Goal: Task Accomplishment & Management: Complete application form

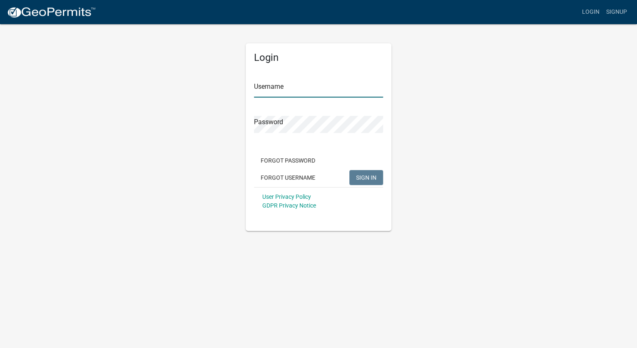
type input "aspahr"
click at [428, 149] on div "Login Username aspahr Password Forgot Password Forgot Username SIGN IN User Pri…" at bounding box center [318, 126] width 474 height 207
click at [255, 140] on form "Username aspahr Password Forgot Password Forgot Username SIGN IN User Privacy P…" at bounding box center [318, 142] width 129 height 146
click at [364, 176] on span "SIGN IN" at bounding box center [366, 177] width 20 height 7
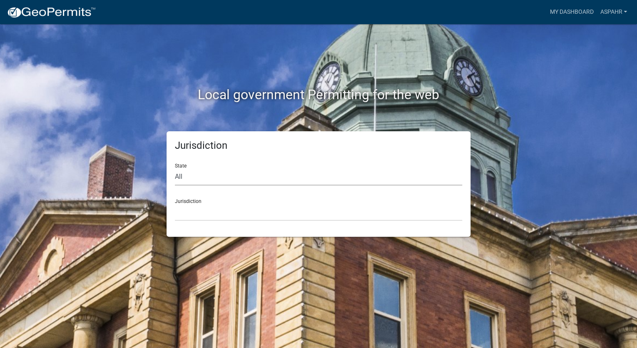
click at [232, 179] on select "All [US_STATE] [US_STATE] [US_STATE] [US_STATE] [US_STATE] [US_STATE] [US_STATE…" at bounding box center [318, 176] width 287 height 17
select select "[US_STATE]"
click at [175, 168] on select "All [US_STATE] [US_STATE] [US_STATE] [US_STATE] [US_STATE] [US_STATE] [US_STATE…" at bounding box center [318, 176] width 287 height 17
click at [241, 209] on select "City of [GEOGRAPHIC_DATA], [US_STATE] City of [GEOGRAPHIC_DATA], [US_STATE] Cit…" at bounding box center [318, 212] width 287 height 17
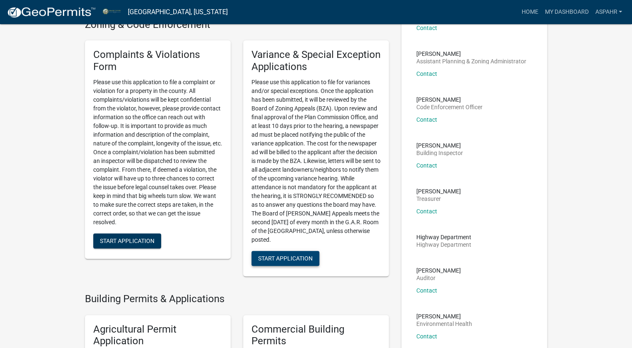
scroll to position [100, 0]
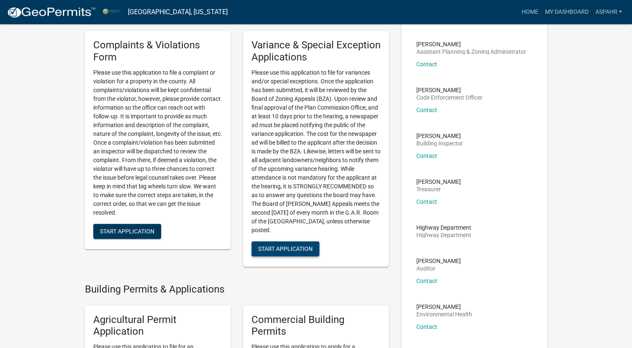
click at [285, 246] on span "Start Application" at bounding box center [285, 248] width 55 height 7
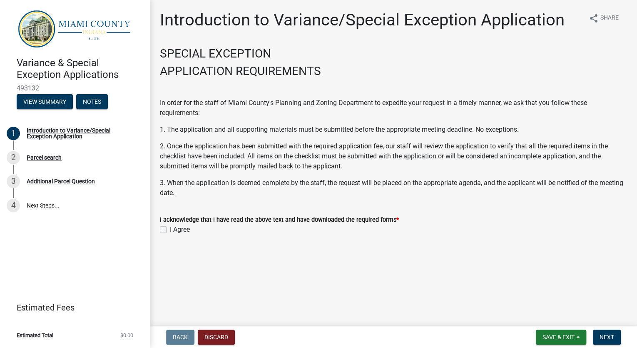
click at [170, 229] on label "I Agree" at bounding box center [180, 229] width 20 height 10
click at [170, 229] on input "I Agree" at bounding box center [172, 226] width 5 height 5
checkbox input "true"
click at [608, 334] on span "Next" at bounding box center [606, 336] width 15 height 7
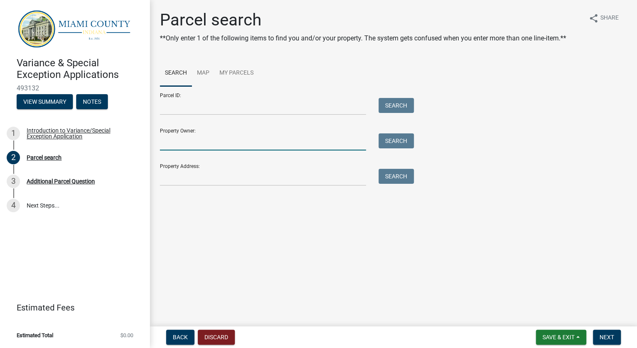
click at [168, 139] on input "Property Owner:" at bounding box center [263, 141] width 206 height 17
type input "heritage farms"
click at [390, 144] on button "Search" at bounding box center [395, 140] width 35 height 15
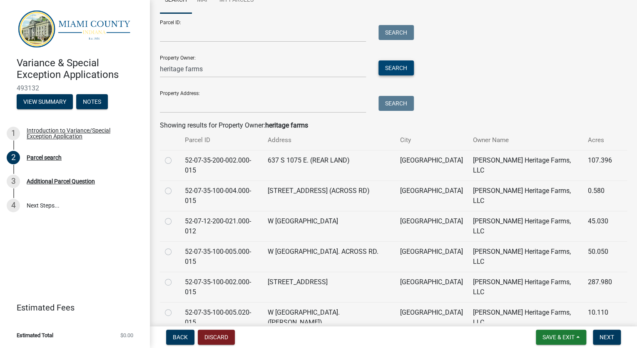
scroll to position [75, 0]
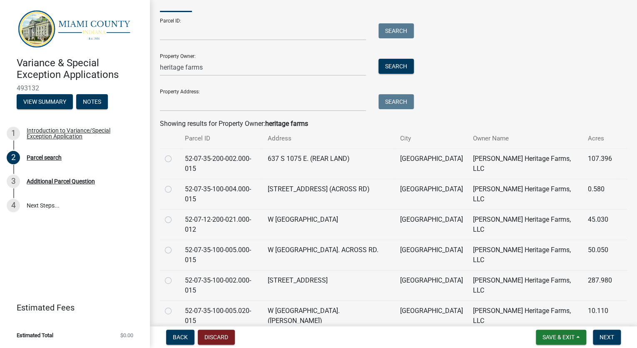
click at [175, 275] on label at bounding box center [175, 275] width 0 height 0
click at [175, 275] on input "radio" at bounding box center [177, 277] width 5 height 5
radio input "true"
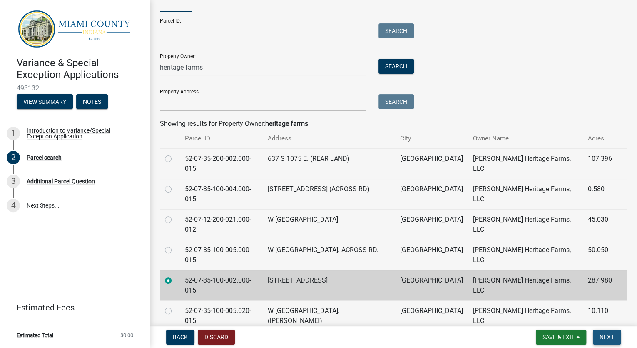
click at [606, 333] on span "Next" at bounding box center [606, 336] width 15 height 7
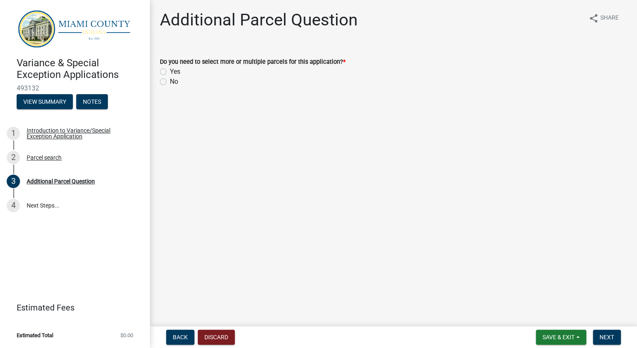
click at [170, 82] on label "No" at bounding box center [174, 82] width 8 height 10
click at [170, 82] on input "No" at bounding box center [172, 79] width 5 height 5
radio input "true"
click at [603, 335] on span "Next" at bounding box center [606, 336] width 15 height 7
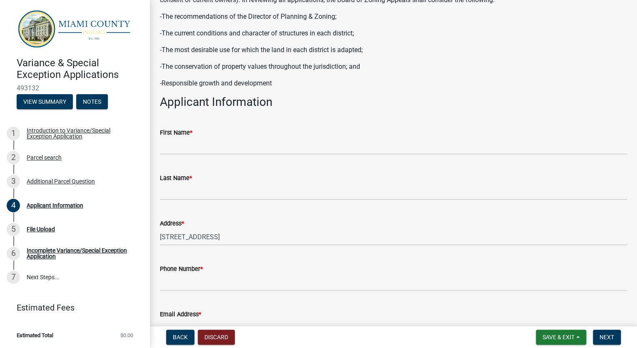
scroll to position [100, 0]
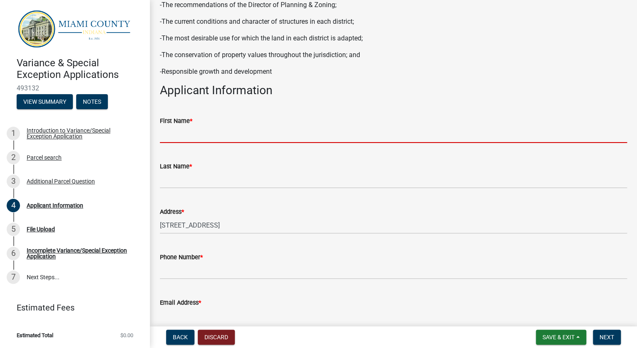
click at [191, 135] on input "First Name *" at bounding box center [393, 134] width 467 height 17
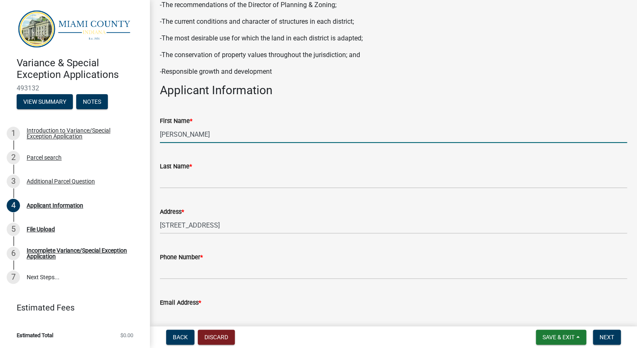
type input "[PERSON_NAME]"
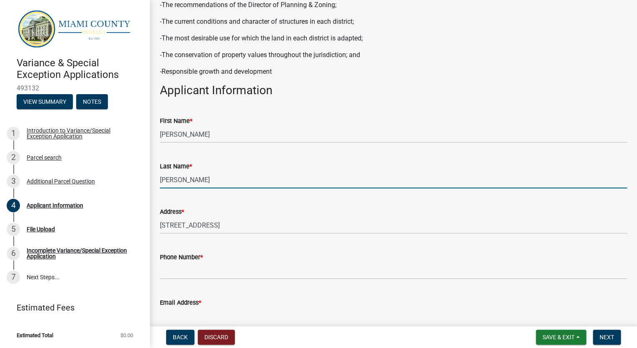
type input "[PERSON_NAME]"
click at [198, 270] on input "Phone Number *" at bounding box center [393, 270] width 467 height 17
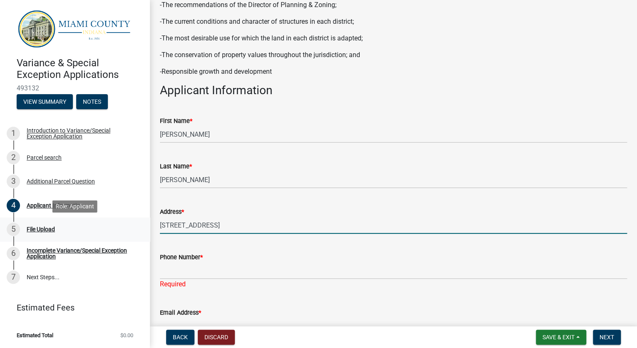
drag, startPoint x: 234, startPoint y: 226, endPoint x: 142, endPoint y: 225, distance: 92.0
click at [142, 225] on div "Variance & Special Exception Applications 493132 View Summary Notes 1 Introduct…" at bounding box center [318, 174] width 637 height 348
type input "5"
type input "P"
type input "[STREET_ADDRESS]"
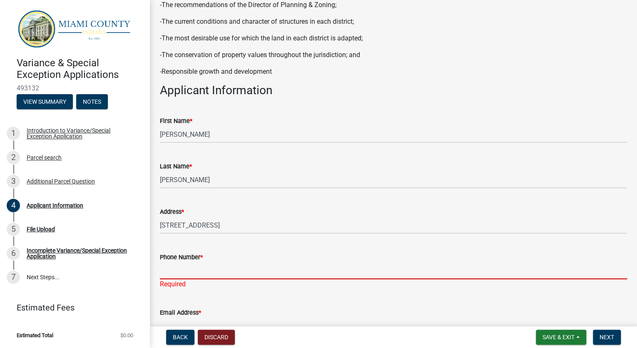
click at [166, 271] on input "Phone Number *" at bounding box center [393, 270] width 467 height 17
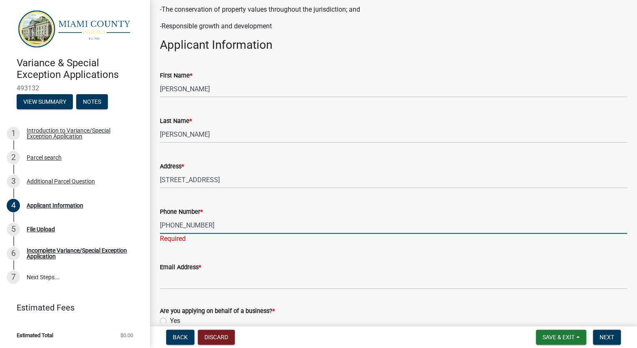
scroll to position [233, 0]
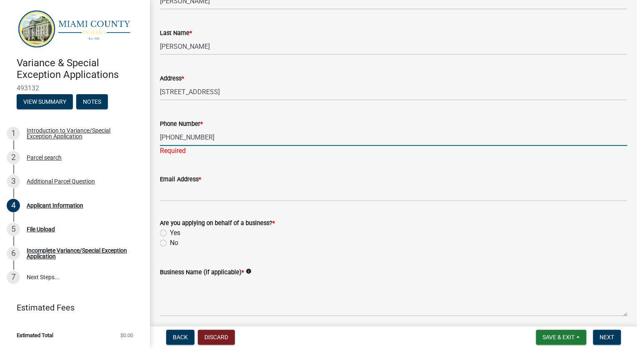
type input "[PHONE_NUMBER]"
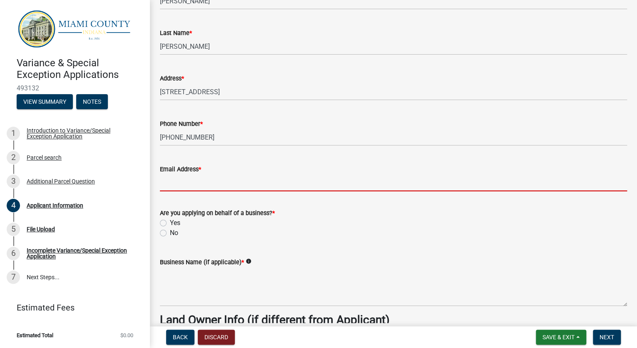
click at [187, 195] on wm-data-entity-input "Email Address *" at bounding box center [393, 174] width 467 height 45
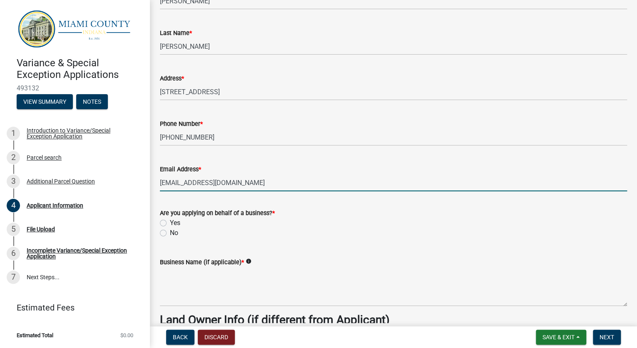
type input "[EMAIL_ADDRESS][DOMAIN_NAME]"
click at [170, 223] on label "Yes" at bounding box center [175, 223] width 10 height 10
click at [170, 223] on input "Yes" at bounding box center [172, 220] width 5 height 5
radio input "true"
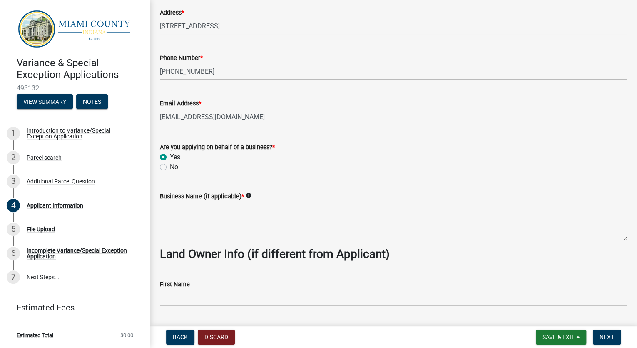
scroll to position [300, 0]
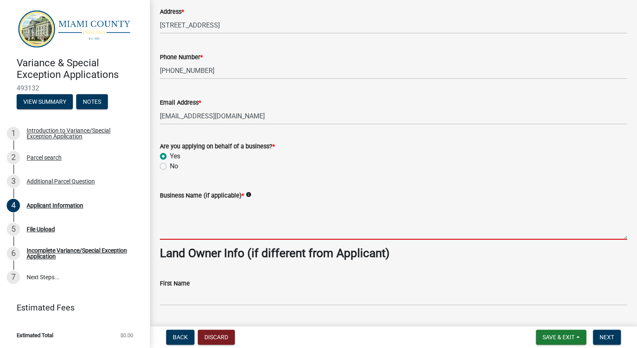
click at [218, 231] on textarea "Business Name (if applicable) *" at bounding box center [393, 219] width 467 height 39
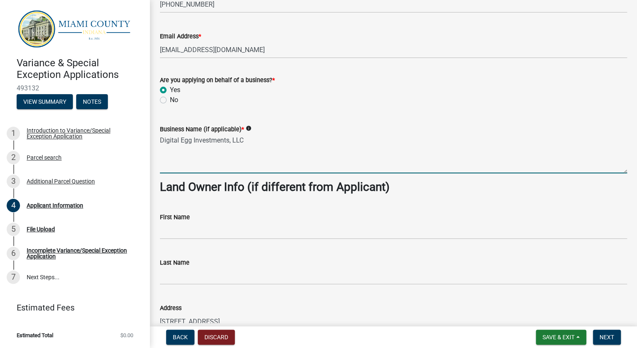
scroll to position [366, 0]
type textarea "Digital Egg Investments, LLC"
click at [209, 235] on input "First Name" at bounding box center [393, 229] width 467 height 17
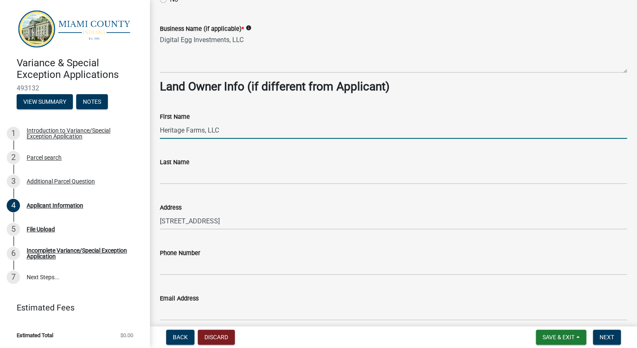
scroll to position [499, 0]
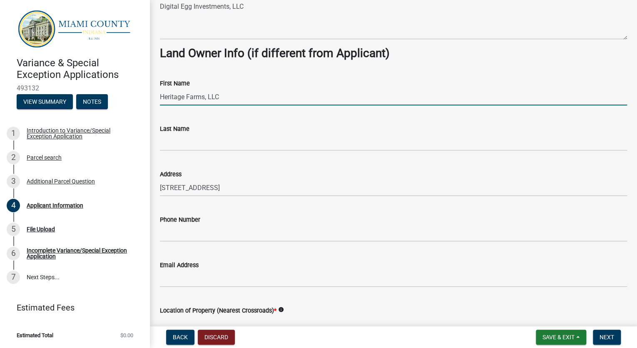
type input "Heritage Farms, LLC"
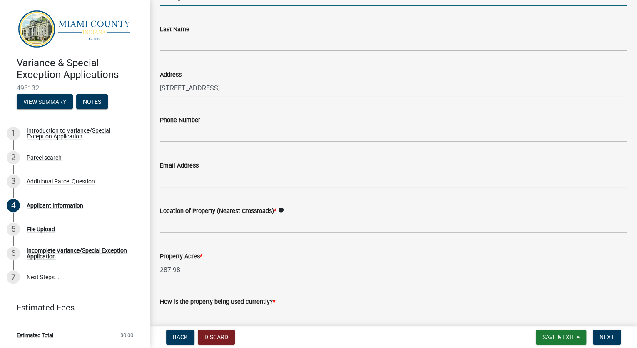
scroll to position [633, 0]
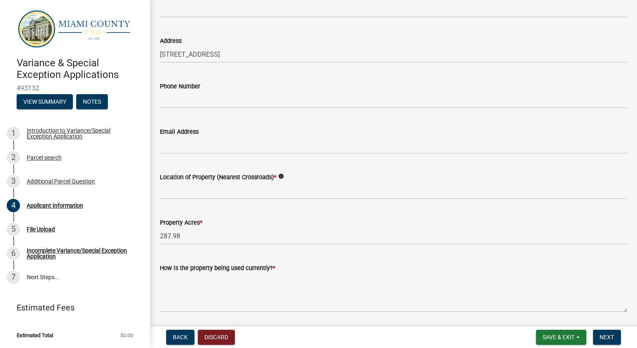
click at [280, 177] on icon "info" at bounding box center [281, 176] width 6 height 6
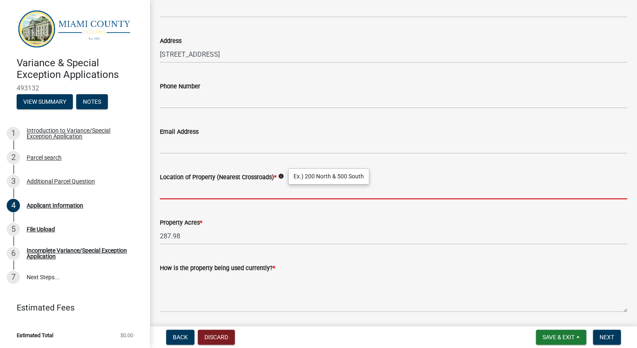
click at [221, 191] on input "Location of Property (Nearest Crossroads) *" at bounding box center [393, 190] width 467 height 17
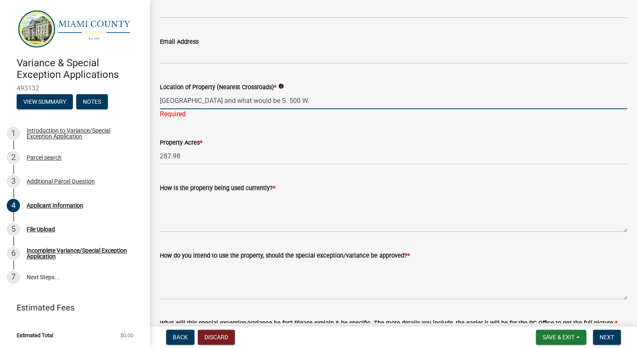
scroll to position [733, 0]
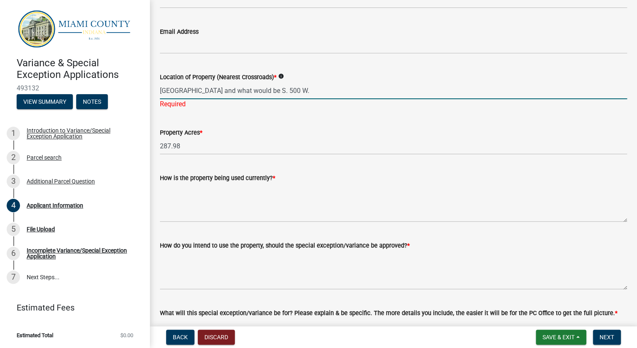
type input "[GEOGRAPHIC_DATA] and what would be S. 500 W."
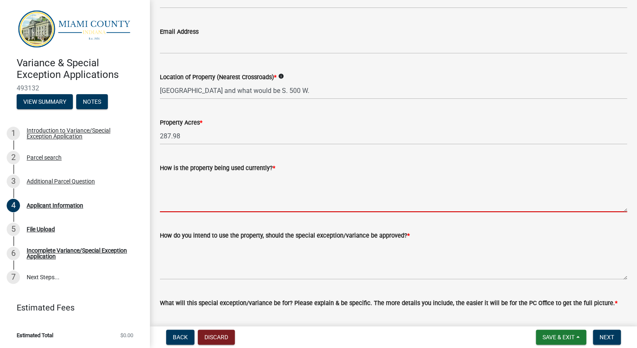
click at [229, 216] on wm-data-entity-input "How is the property being used currently? *" at bounding box center [393, 184] width 467 height 67
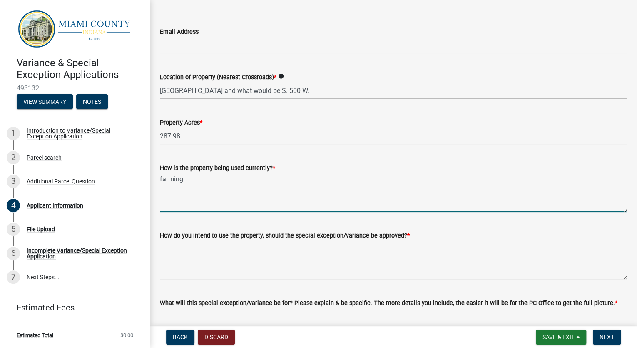
scroll to position [766, 0]
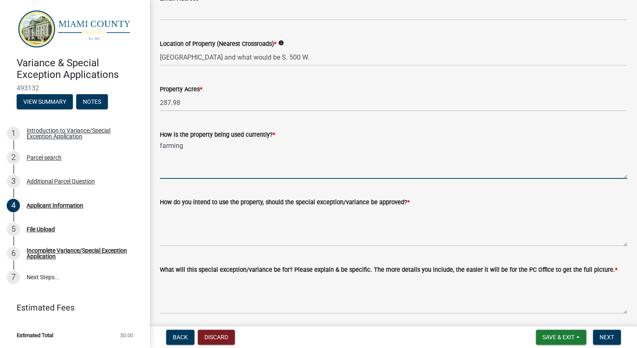
type textarea "farming"
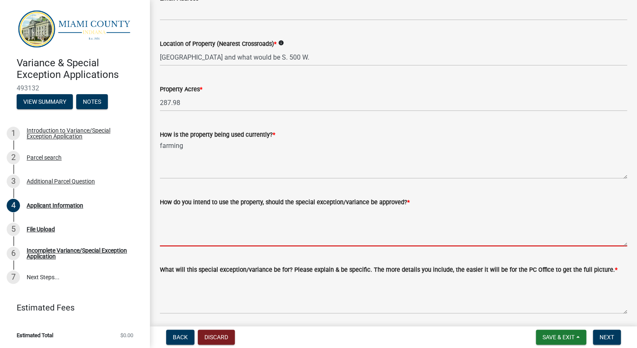
click at [269, 239] on textarea "How do you intend to use the property, should the special exception/variance be…" at bounding box center [393, 226] width 467 height 39
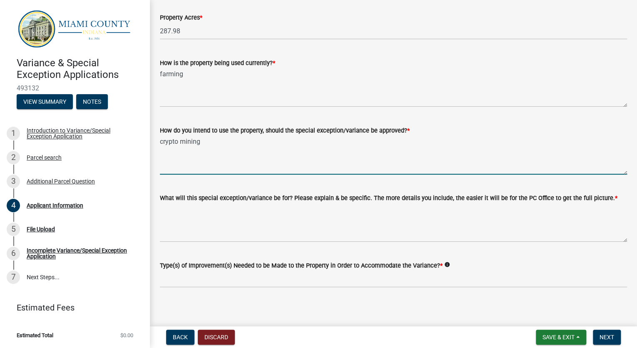
scroll to position [841, 0]
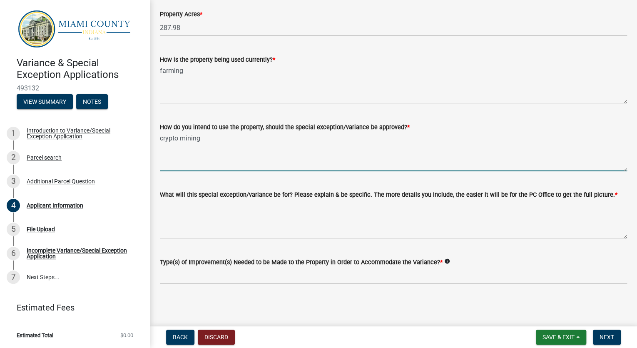
type textarea "crypto mining"
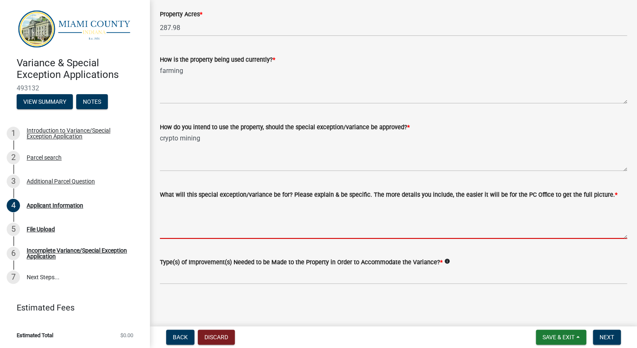
click at [274, 229] on textarea "What will this special exception/variance be for? Please explain & be specific.…" at bounding box center [393, 218] width 467 height 39
type textarea "i"
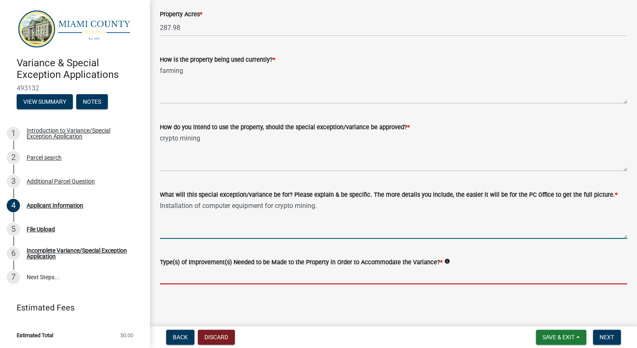
click at [268, 276] on input "Type(s) of Improvement(s) Needed to be Made to the Property in Order to Accommo…" at bounding box center [393, 275] width 467 height 17
click at [319, 206] on textarea "Installation of computer equipment for crypto mining." at bounding box center [393, 218] width 467 height 39
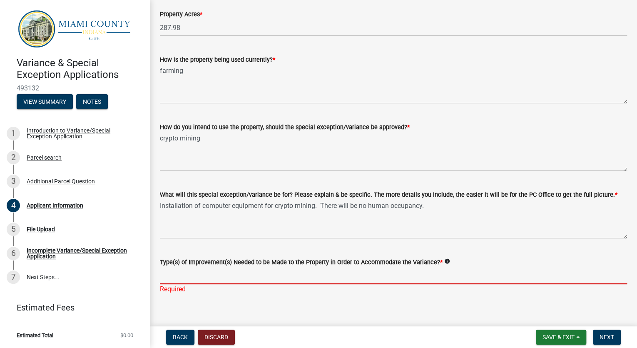
click at [182, 275] on input "Type(s) of Improvement(s) Needed to be Made to the Property in Order to Accommo…" at bounding box center [393, 275] width 467 height 17
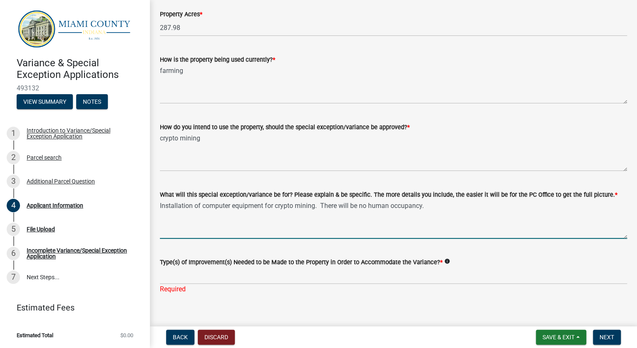
click at [423, 205] on textarea "Installation of computer equipment for crypto mining. There will be no human oc…" at bounding box center [393, 218] width 467 height 39
type textarea "Installation of computer equipment for crypto mining. There will be no human oc…"
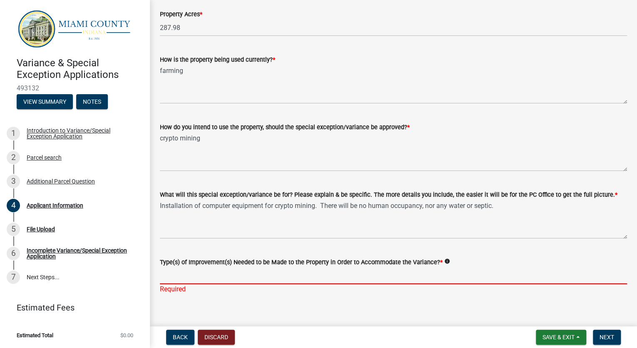
click at [182, 277] on input "Type(s) of Improvement(s) Needed to be Made to the Property in Order to Accommo…" at bounding box center [393, 275] width 467 height 17
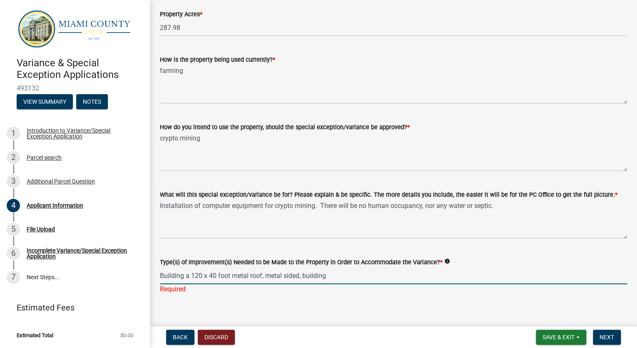
click at [282, 273] on input "Building a 120 x 40 foot metal roof, metal sided, building" at bounding box center [393, 275] width 467 height 17
click at [330, 275] on input "Building a 120 x 40 foot metal roof, metal-sided, building" at bounding box center [393, 275] width 467 height 17
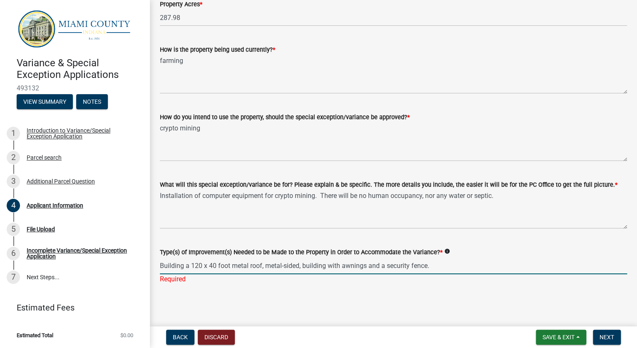
click at [175, 266] on input "Building a 120 x 40 foot metal roof, metal-sided, building with awnings and a s…" at bounding box center [393, 265] width 467 height 17
click at [457, 266] on input "Build a 120 x 40 foot metal roof, metal-sided, building with awnings and a secu…" at bounding box center [393, 265] width 467 height 17
type input "Build a 120 x 40 foot metal roof, metal-sided, building with awnings and a secu…"
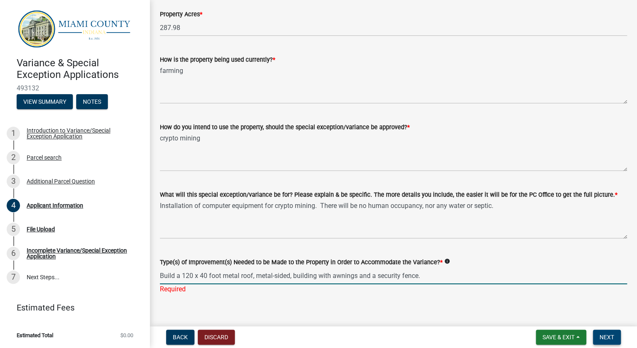
click at [608, 335] on span "Next" at bounding box center [606, 336] width 15 height 7
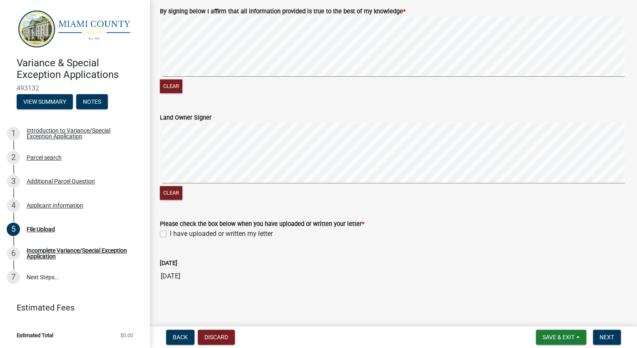
scroll to position [534, 0]
click at [558, 335] on span "Save & Exit" at bounding box center [558, 336] width 32 height 7
click at [537, 294] on button "Save" at bounding box center [552, 295] width 67 height 20
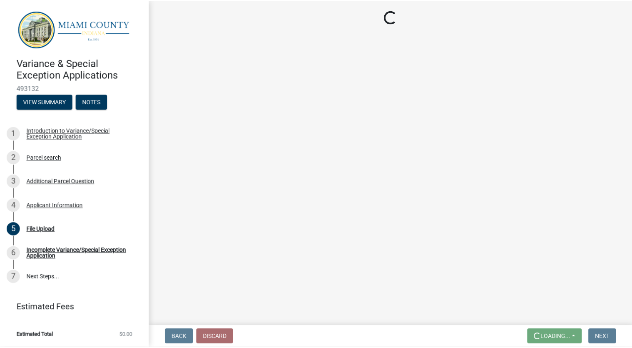
scroll to position [0, 0]
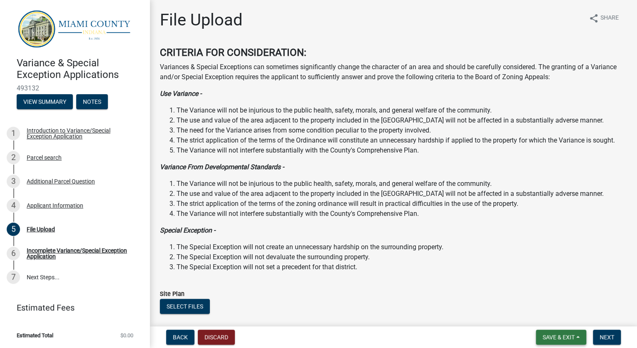
click at [549, 336] on span "Save & Exit" at bounding box center [558, 336] width 32 height 7
click at [549, 316] on button "Save & Exit" at bounding box center [552, 315] width 67 height 20
